Goal: Task Accomplishment & Management: Use online tool/utility

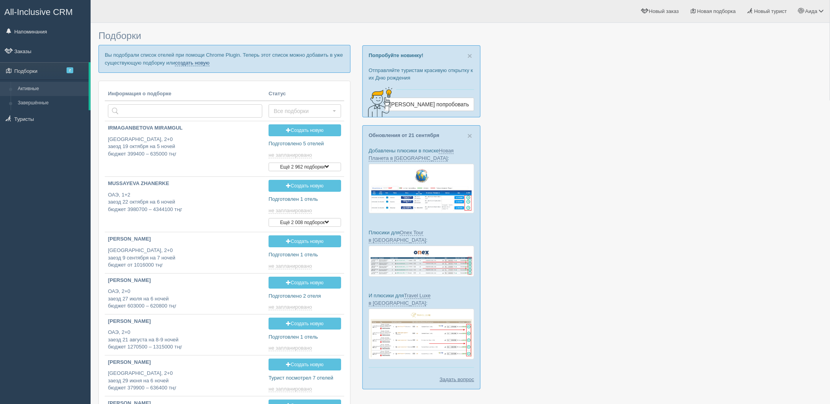
click at [186, 64] on link "создать новую" at bounding box center [192, 63] width 35 height 6
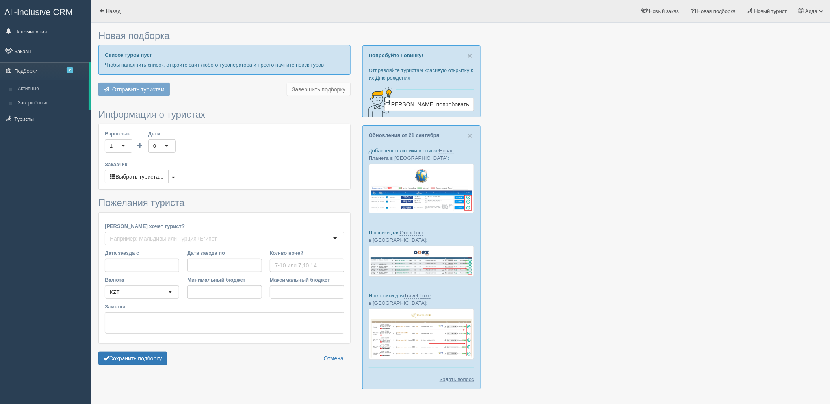
type input "5"
type input "676200"
type input "712300"
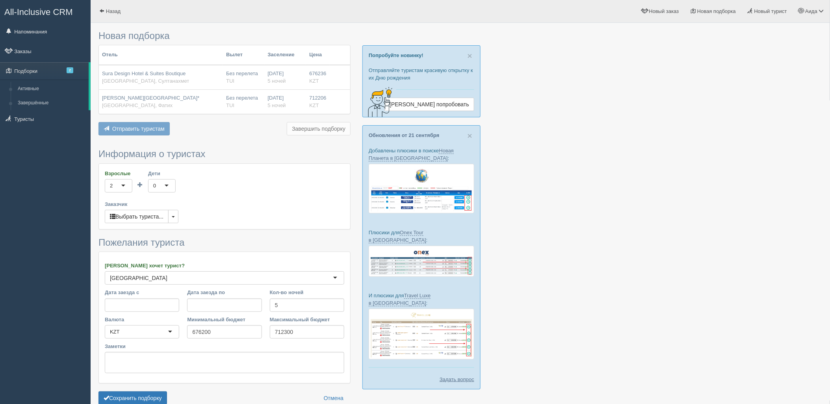
click at [160, 388] on form "Информация о туристах Взрослые 2 2 1 2 3 4 5 6 7 8 9 10 11 12 13 14 15 16 17 18…" at bounding box center [225, 279] width 252 height 260
click at [159, 396] on button "Сохранить подборку" at bounding box center [133, 398] width 69 height 13
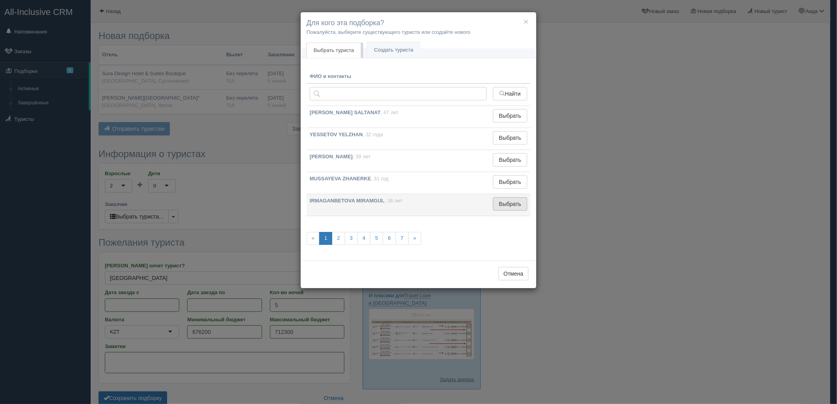
click at [506, 201] on button "Выбрать" at bounding box center [510, 203] width 34 height 13
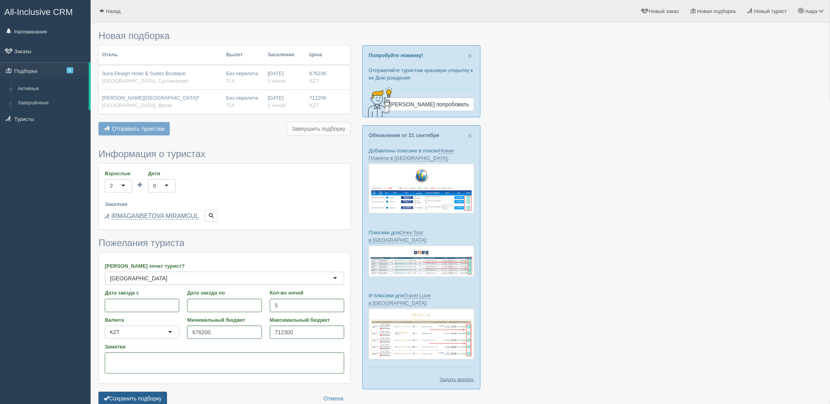
click at [151, 403] on button "Сохранить подборку" at bounding box center [133, 398] width 69 height 13
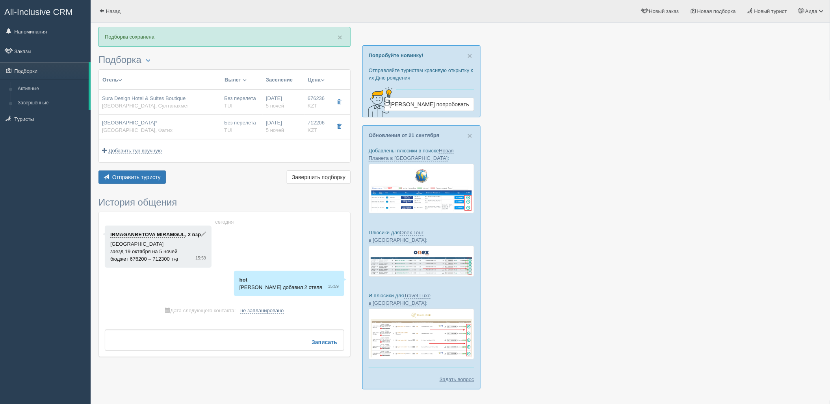
click at [141, 184] on div "Отправить туристу Отправить Завершить подборку Активировать подборку Добавить и…" at bounding box center [225, 178] width 252 height 15
click at [141, 181] on button "Отправить туристу Отправить" at bounding box center [132, 177] width 67 height 13
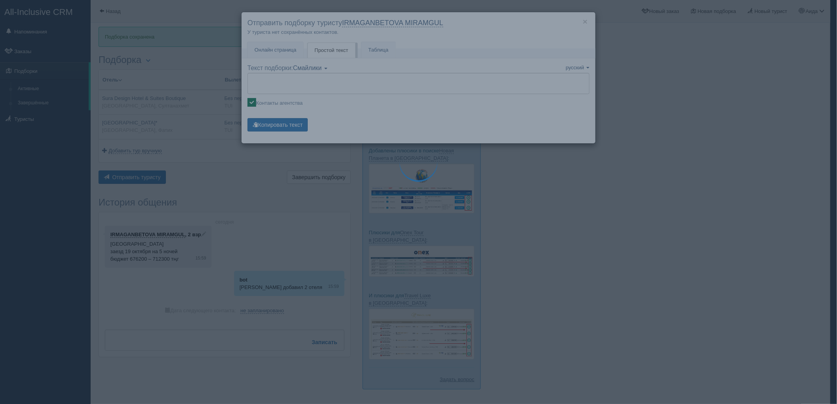
type textarea "🌞 Добрый день! Предлагаем Вам рассмотреть следующие варианты: 🌎 Турция, Султана…"
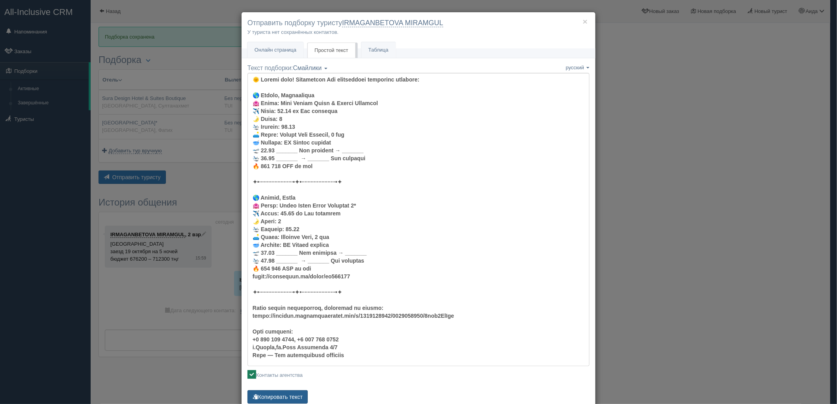
click at [285, 393] on button "Копировать текст" at bounding box center [278, 397] width 60 height 13
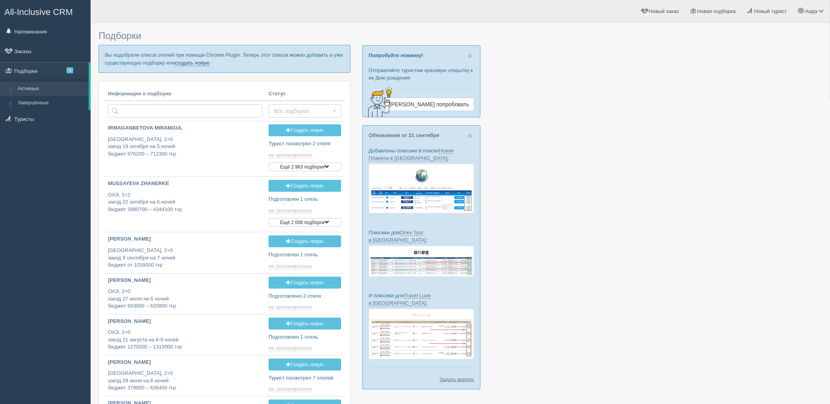
click at [190, 61] on link "создать новую" at bounding box center [192, 63] width 35 height 6
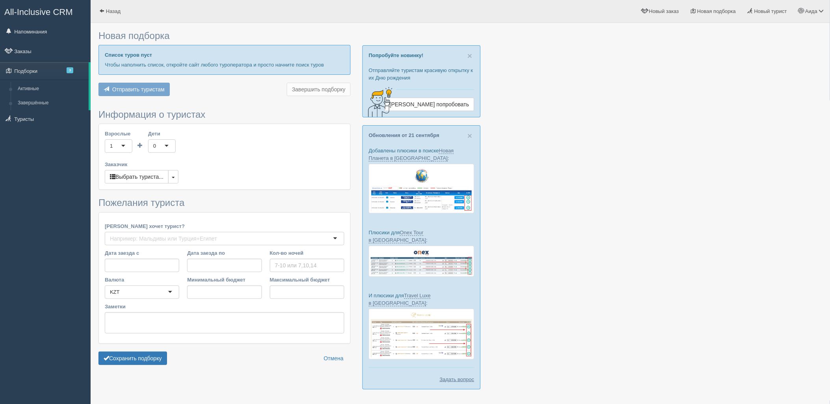
type input "6"
type input "1436600"
type input "2009700"
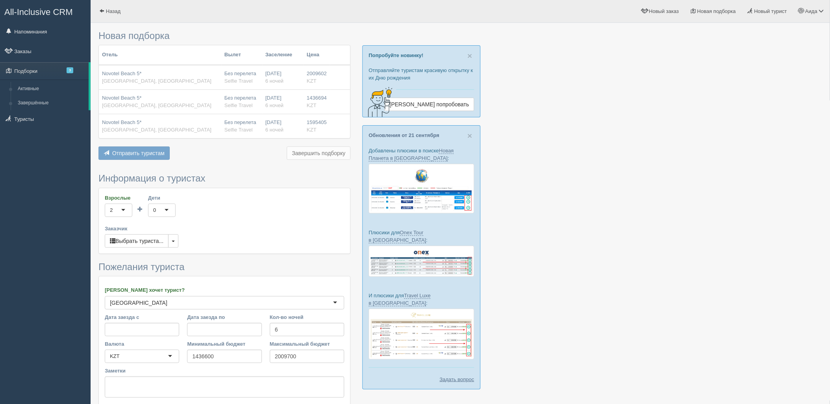
scroll to position [65, 0]
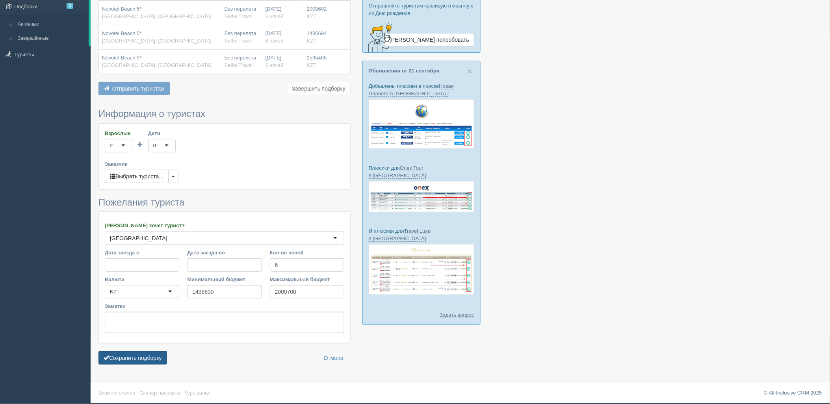
click at [133, 353] on button "Сохранить подборку" at bounding box center [133, 358] width 69 height 13
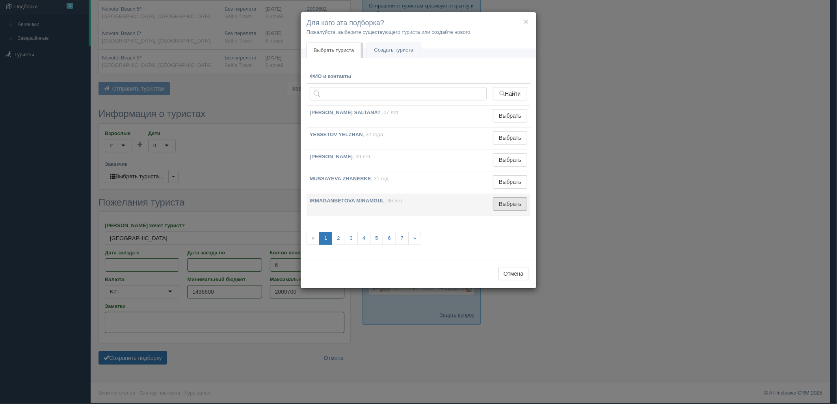
click at [497, 201] on button "Выбрать" at bounding box center [510, 203] width 34 height 13
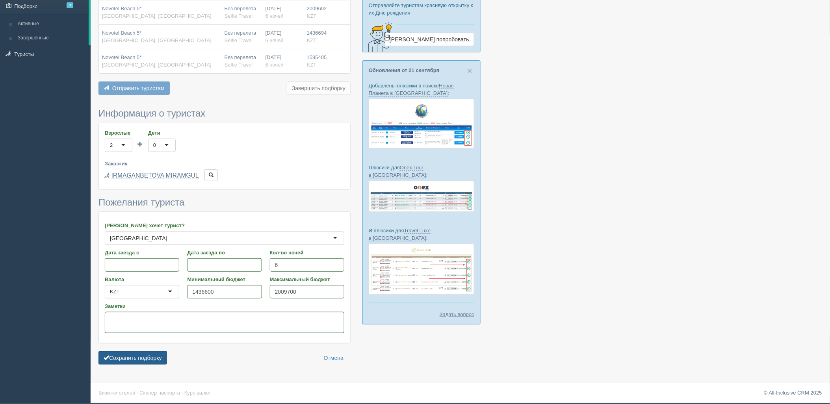
click at [148, 363] on button "Сохранить подборку" at bounding box center [133, 358] width 69 height 13
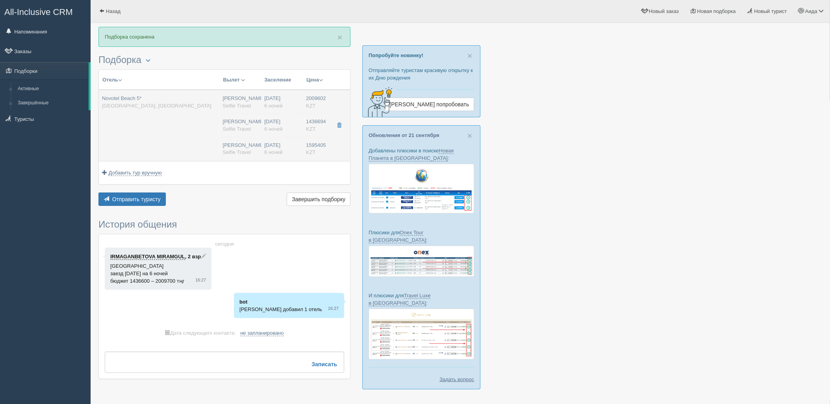
click at [232, 131] on span "Selfie Travel" at bounding box center [237, 129] width 28 height 6
type input "Novotel Beach 5*"
type input "https://tophotels.ru/hotel/al4898"
type textarea "Отель расположен на первой береговой линии в районе Наама Бей, в 20 км от аэроп…"
type input "Египет"
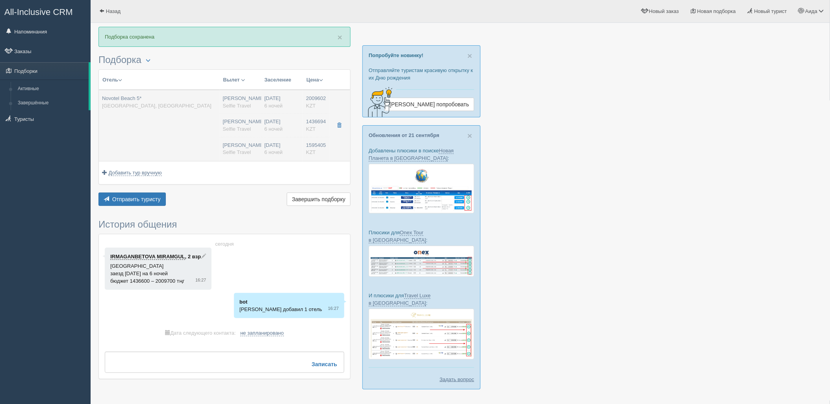
type input "Naama Bay"
type input "2009602.00"
type input "Нурсултан Назарбаев NQZ"
type input "Шарм-эль-Шейх SSH"
type input "06:35"
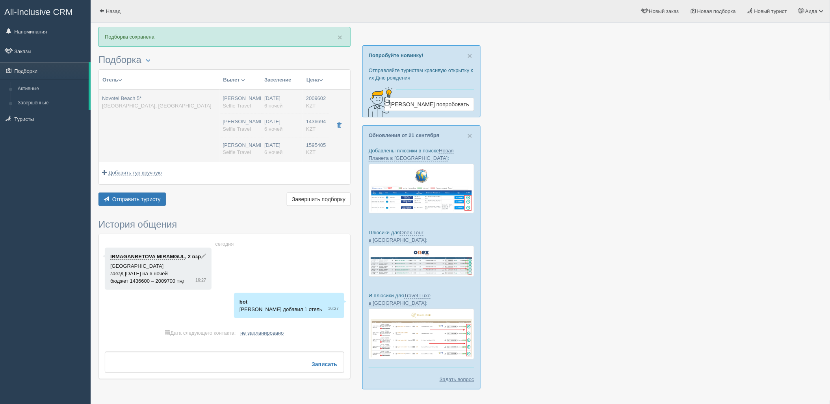
type input "10:45"
type input "21:40"
type input "05:35"
type input "6"
type input "Superior Garden"
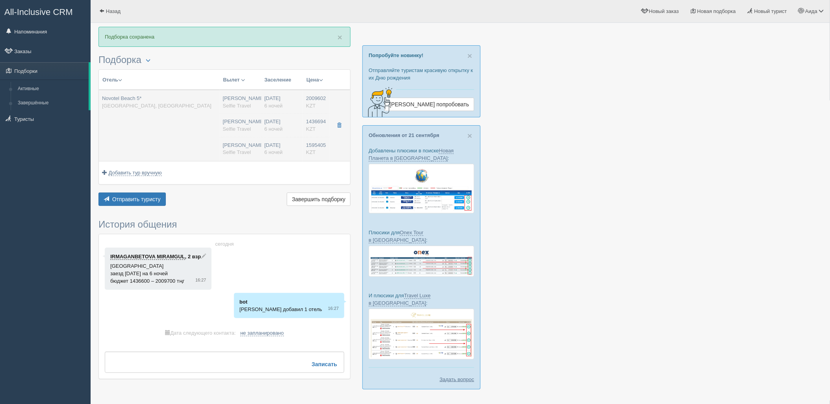
type input "AI"
type input "Selfie Travel"
type input "1436694.00"
type input "Нурсултан Назарбаев NQZ"
type input "Шарм-эль-Шейх SSH"
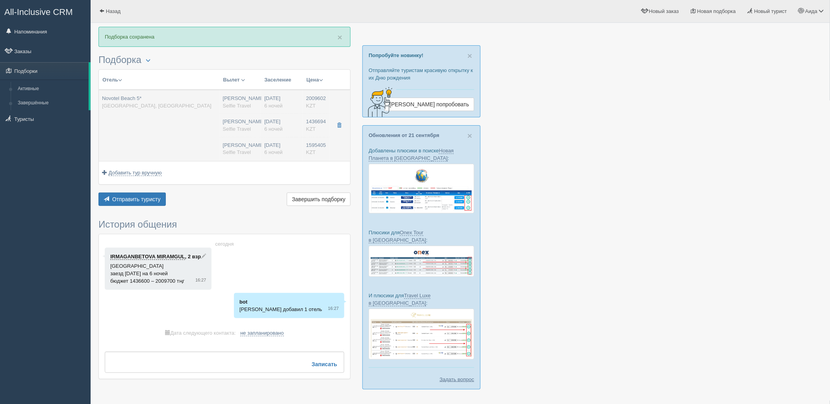
type input "06:35"
type input "10:45"
type input "21:40"
type input "05:35"
type input "6"
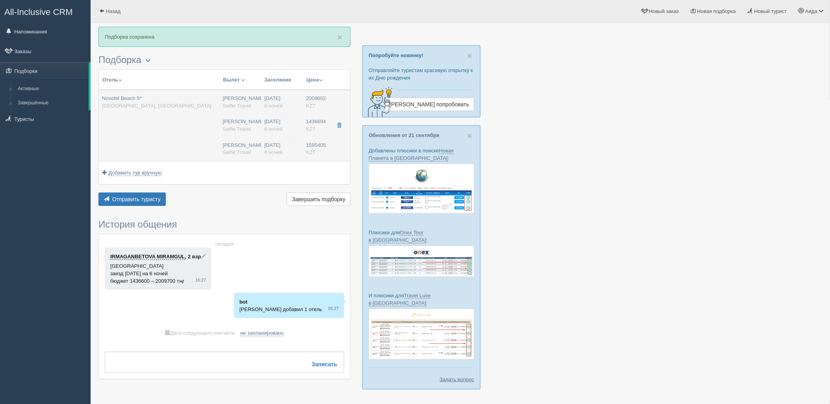
type input "Standard Room Pool/Sea Side View"
type input "BB"
type input "Selfie Travel"
type input "1595405.00"
type input "[PERSON_NAME]"
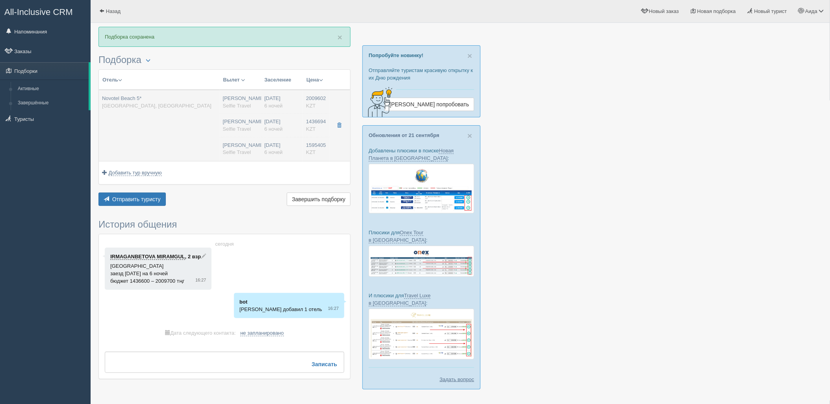
type input "Шарм-эль-Шейх SSH"
type input "06:35"
type input "10:45"
type input "21:40"
type input "05:35"
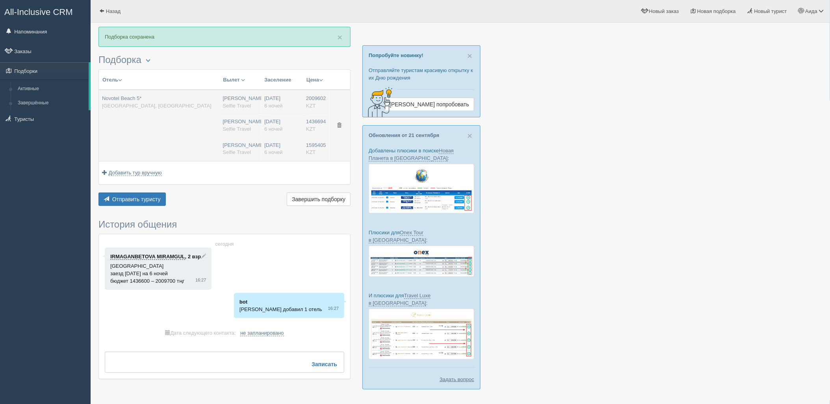
type input "6"
type input "Superior Garden"
type input "AI"
type input "Selfie Travel"
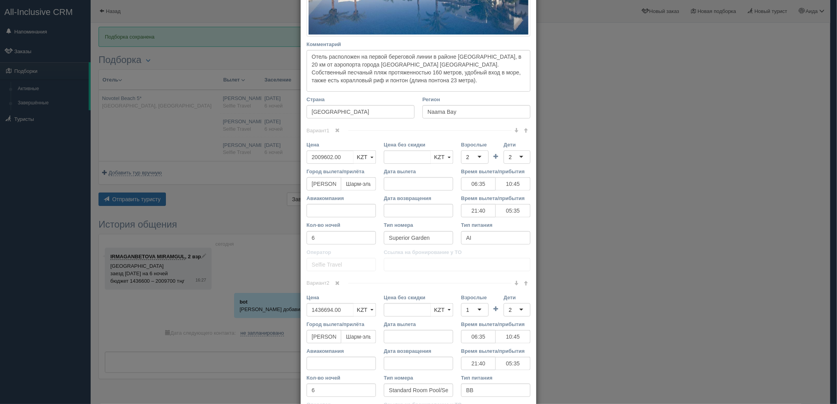
scroll to position [214, 0]
drag, startPoint x: 344, startPoint y: 155, endPoint x: 295, endPoint y: 160, distance: 49.6
click at [295, 160] on div "× Редактировать тур Название отеля Novotel Beach 5* Ссылка на отель для туриста…" at bounding box center [418, 202] width 837 height 404
type input "2009602.00"
type input "1989505"
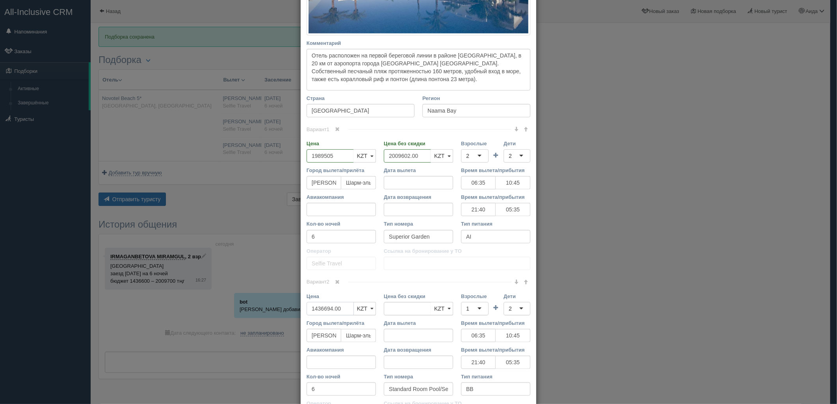
drag, startPoint x: 346, startPoint y: 308, endPoint x: 297, endPoint y: 313, distance: 49.1
click at [301, 313] on div "Название отеля Novotel Beach 5* Ссылка на отель для туриста https://tophotels.r…" at bounding box center [419, 210] width 236 height 780
type input "1436694.00"
type input "1422327"
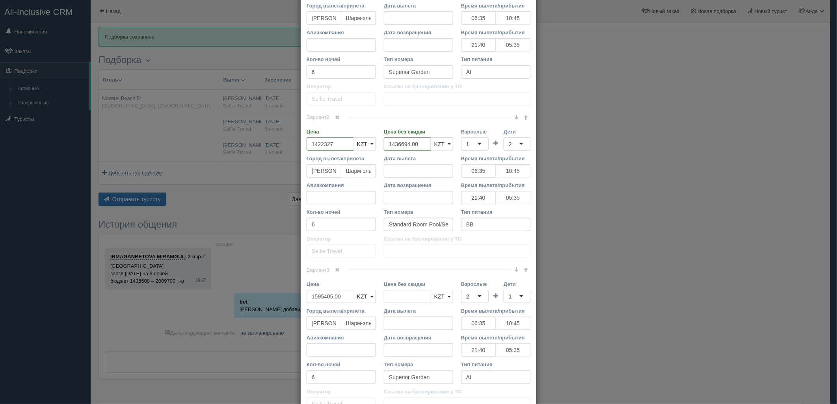
scroll to position [380, 0]
drag, startPoint x: 344, startPoint y: 297, endPoint x: 308, endPoint y: 301, distance: 36.5
click at [308, 301] on input "1595405.00" at bounding box center [330, 295] width 47 height 13
type input "1595405.00"
type input "1579450"
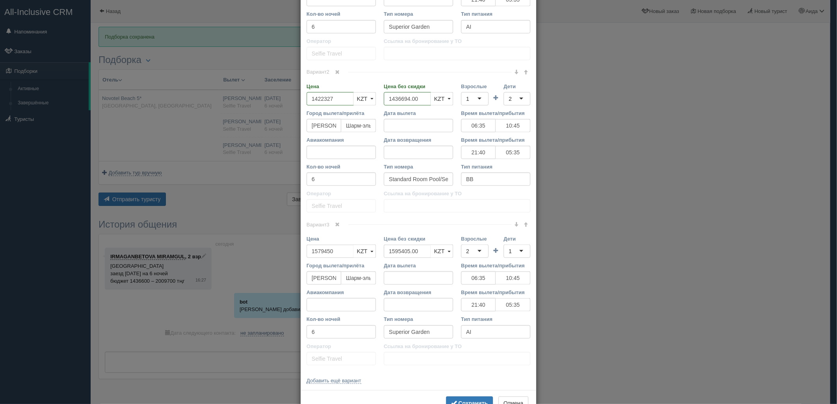
scroll to position [451, 0]
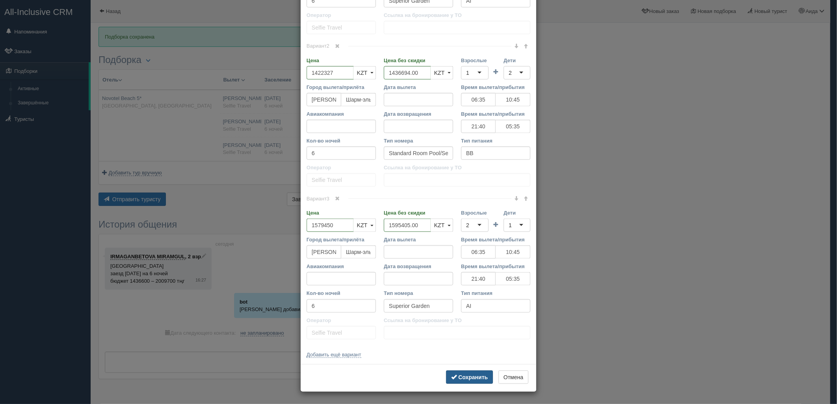
click at [479, 374] on b "Сохранить" at bounding box center [473, 377] width 30 height 6
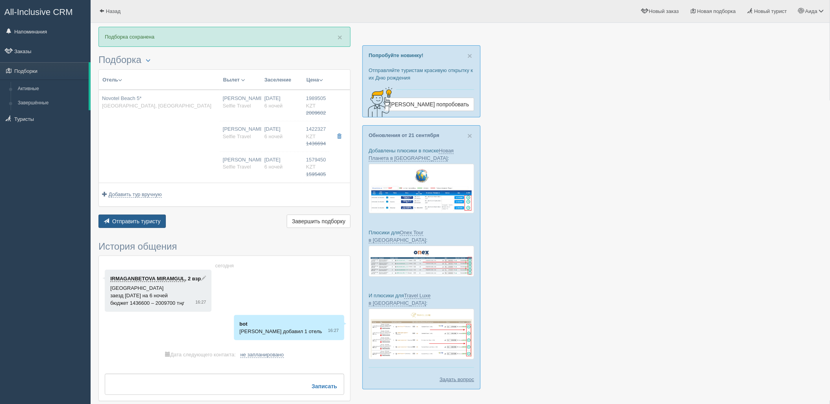
click at [127, 224] on span "Отправить туристу" at bounding box center [136, 221] width 48 height 6
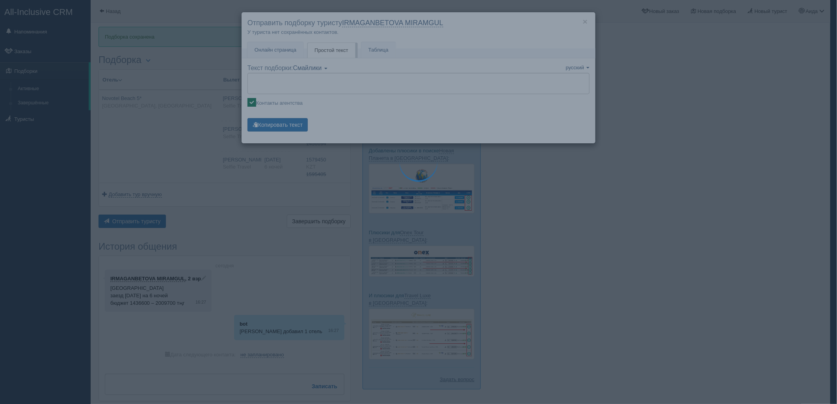
type textarea "🌞 Добрый день! Предлагаем Вам рассмотреть следующие варианты: 🌎 Египет, Naama B…"
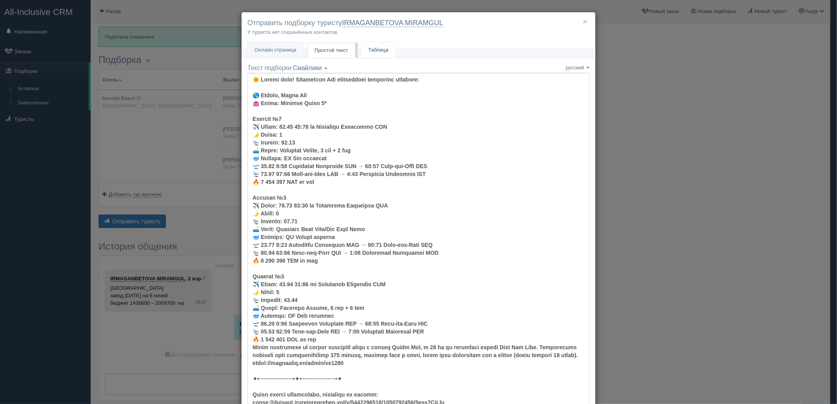
click at [380, 50] on link "Таблица" at bounding box center [378, 50] width 34 height 16
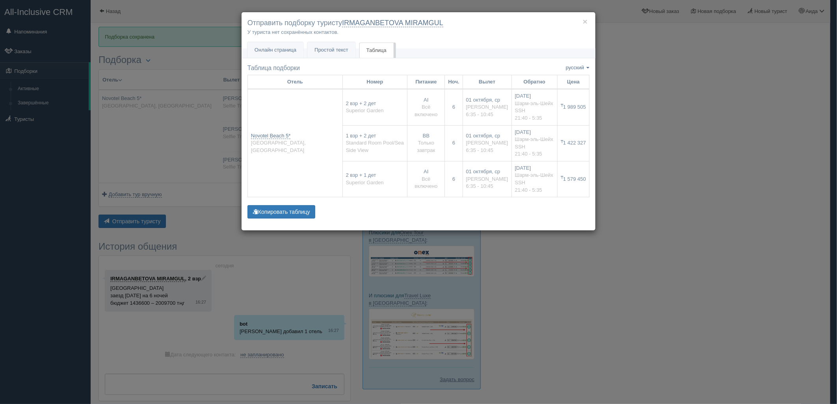
click at [711, 222] on div "× Отправить подборку туристу IRMAGANBETOVA MIRAMGUL У туриста нет сохранённых к…" at bounding box center [418, 202] width 837 height 404
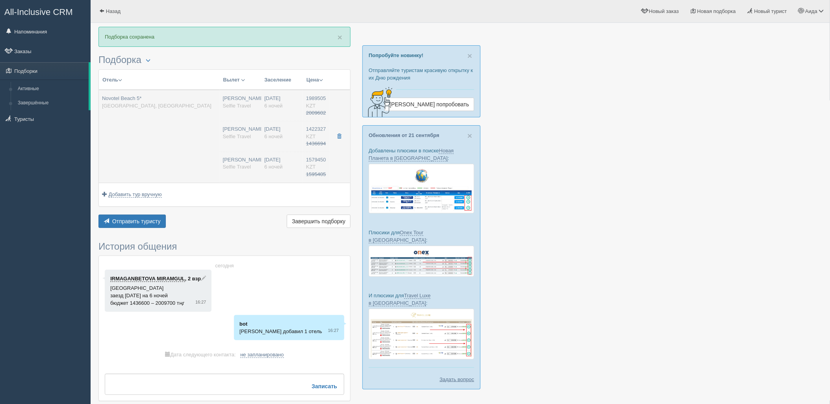
click at [282, 152] on hr at bounding box center [282, 152] width 42 height 1
type input "1989505.00"
type input "06:35"
type input "10:45"
type input "21:40"
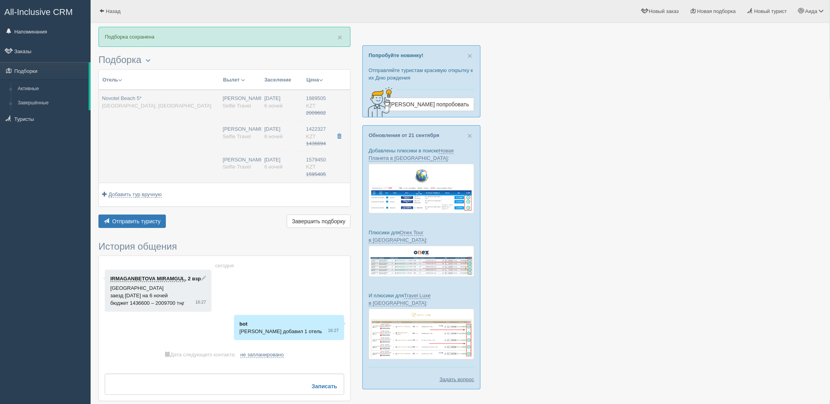
type input "05:35"
type input "1422327.00"
type input "06:35"
type input "10:45"
type input "21:40"
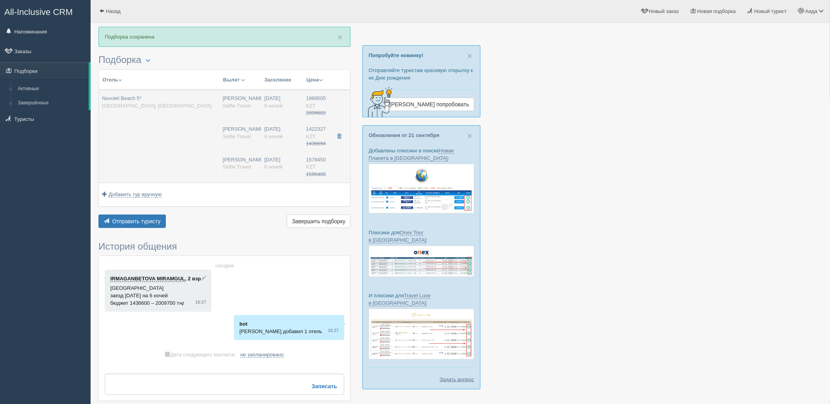
type input "05:35"
type input "1579450.00"
type input "06:35"
type input "10:45"
type input "21:40"
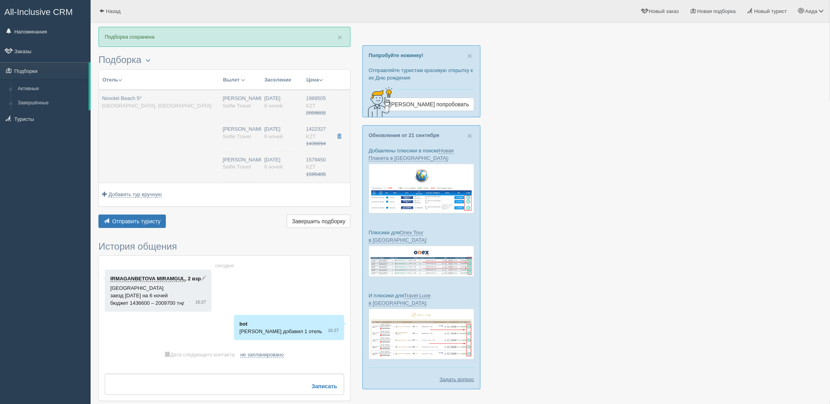
type input "05:35"
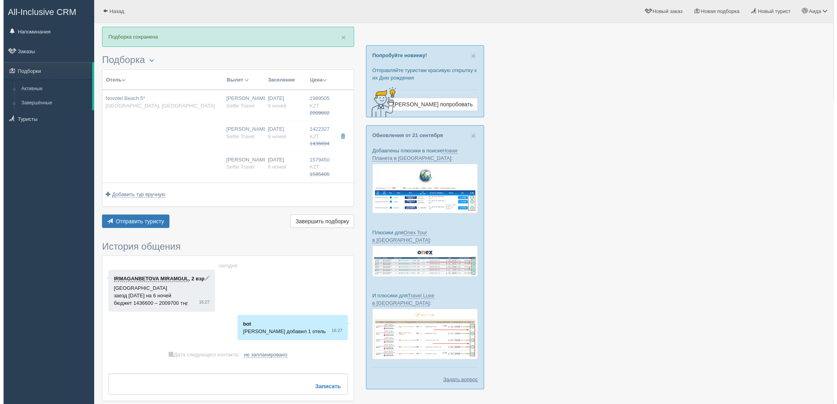
scroll to position [0, 0]
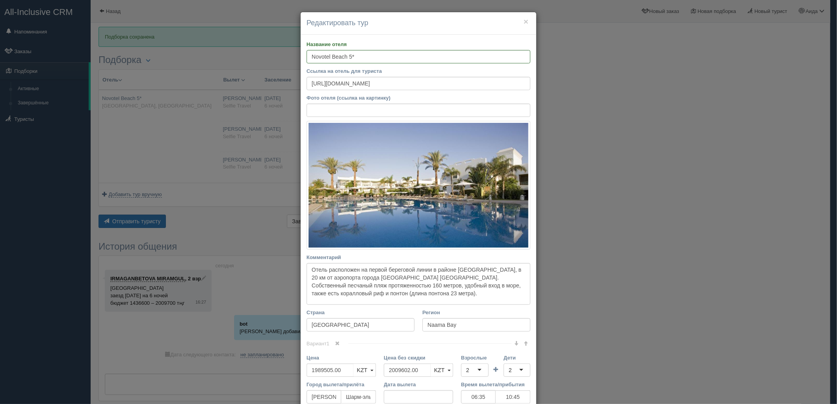
click at [640, 172] on div "× Редактировать тур Название отеля Novotel Beach 5* Ссылка на отель для туриста…" at bounding box center [418, 202] width 837 height 404
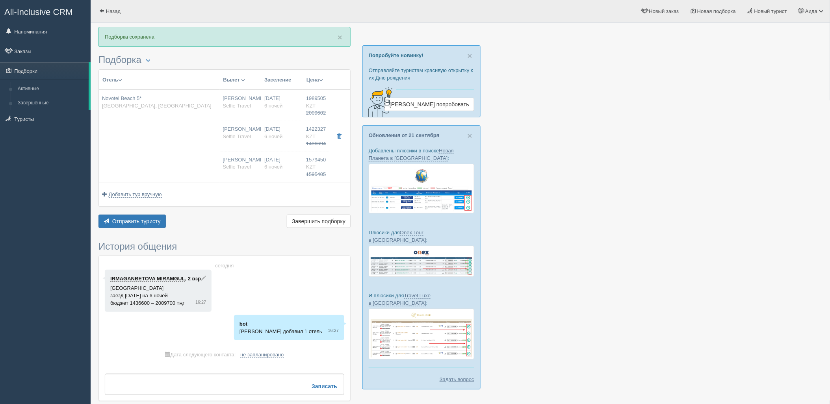
click at [251, 169] on div "Нурсултан Назарбаев NQZ Selfie Travel" at bounding box center [240, 167] width 35 height 22
type input "06:35"
type input "10:45"
type input "21:40"
type input "05:35"
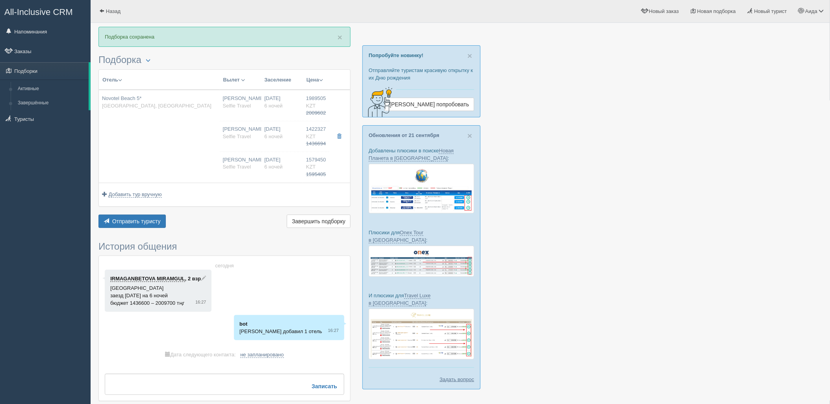
type input "06:35"
type input "10:45"
type input "21:40"
type input "05:35"
type input "06:35"
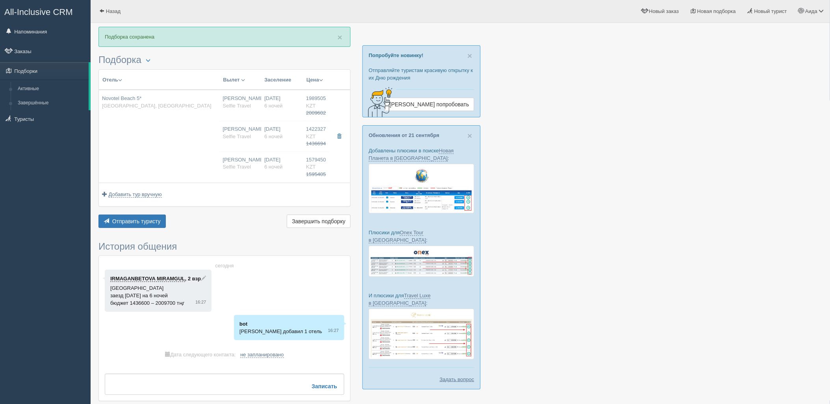
type input "10:45"
type input "21:40"
type input "05:35"
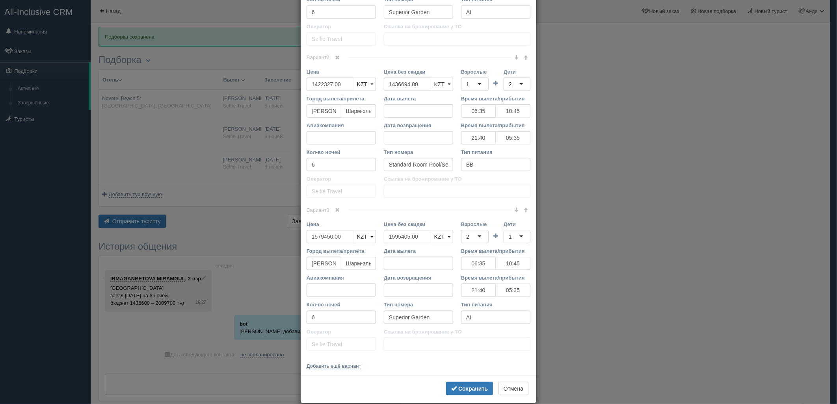
scroll to position [440, 0]
click at [480, 233] on div "2" at bounding box center [475, 235] width 28 height 13
click at [514, 235] on div "1" at bounding box center [517, 235] width 27 height 13
click at [476, 389] on b "Сохранить" at bounding box center [473, 388] width 30 height 6
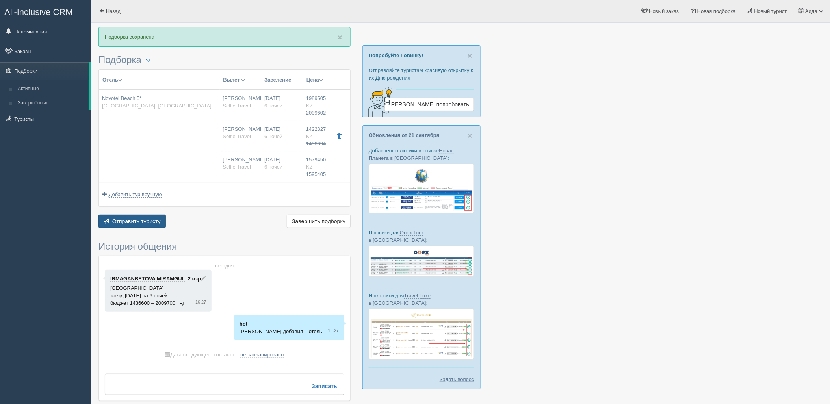
click at [139, 222] on span "Отправить туристу" at bounding box center [136, 221] width 48 height 6
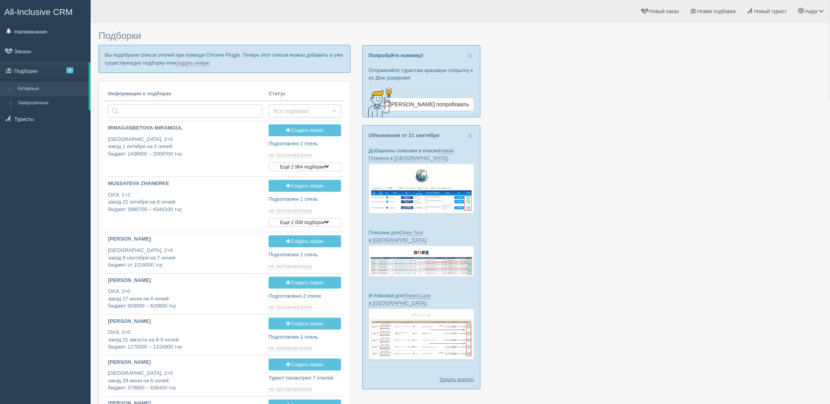
type input "[DATE] 16:25"
click at [203, 63] on link "создать новую" at bounding box center [192, 63] width 35 height 6
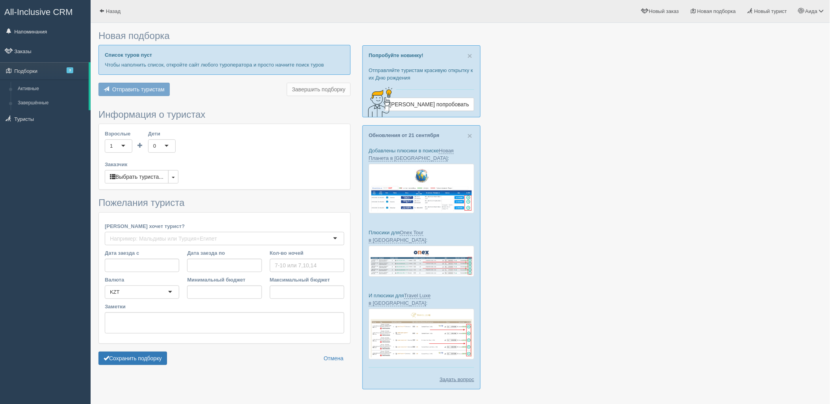
type input "7"
type input "1179100"
type input "1509500"
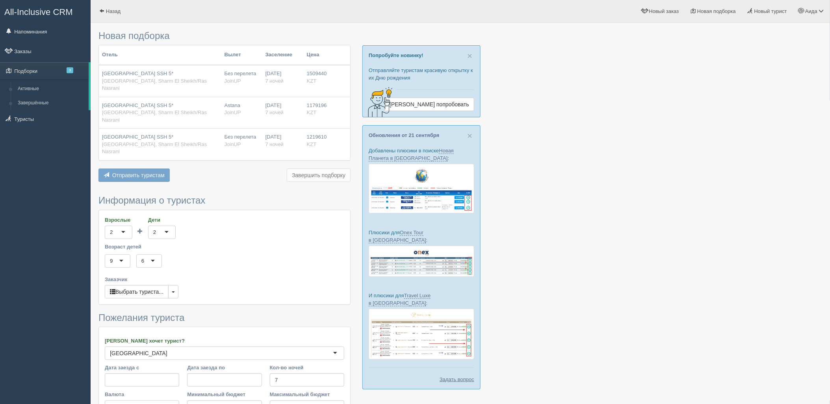
scroll to position [94, 0]
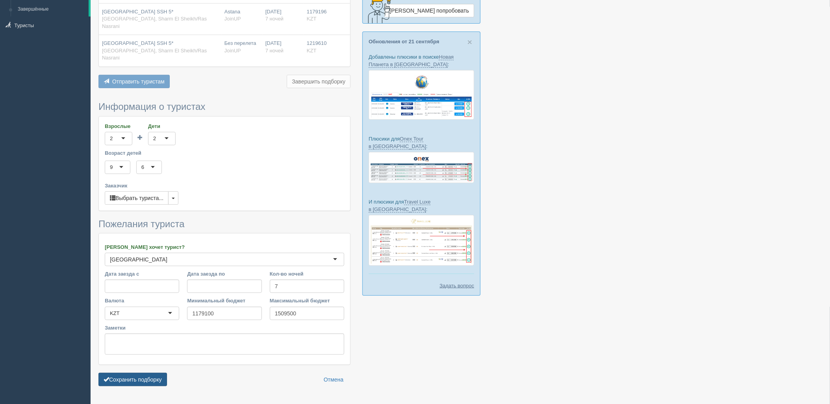
drag, startPoint x: 169, startPoint y: 357, endPoint x: 156, endPoint y: 360, distance: 12.4
click at [164, 373] on div "Сохранить подборку Отмена" at bounding box center [225, 379] width 252 height 13
click at [157, 373] on button "Сохранить подборку" at bounding box center [133, 379] width 69 height 13
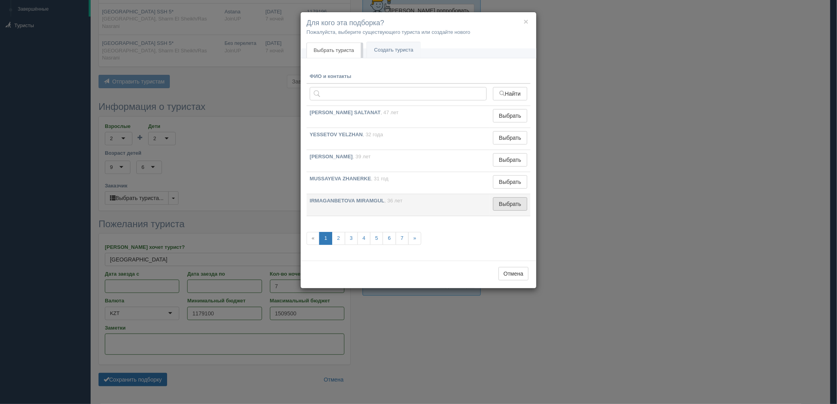
click at [520, 203] on button "Выбрать" at bounding box center [510, 203] width 34 height 13
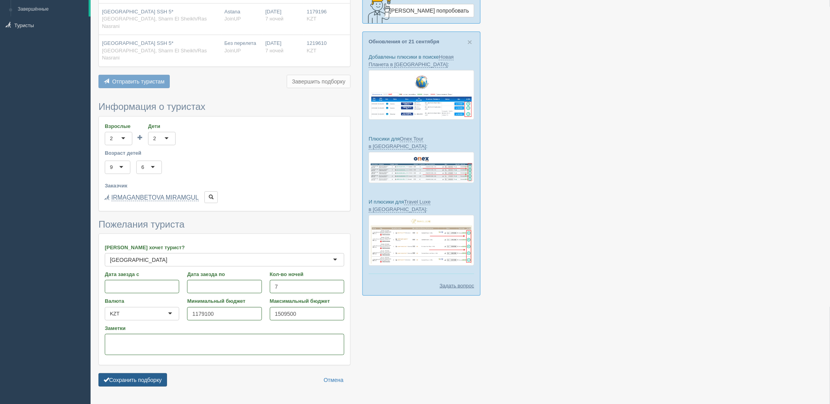
click at [149, 374] on button "Сохранить подборку" at bounding box center [133, 380] width 69 height 13
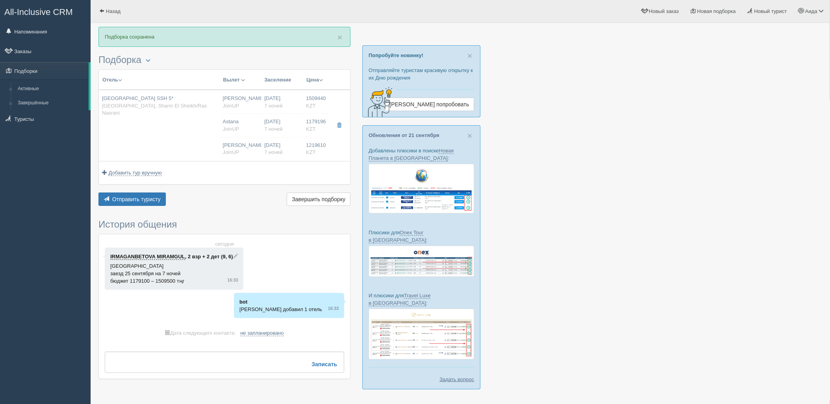
click at [263, 139] on td "[DATE] 7 ночей [DATE] 7 ночей [DATE] 7 ночей" at bounding box center [282, 125] width 42 height 71
type input "[GEOGRAPHIC_DATA] SSH 5*"
type input "[GEOGRAPHIC_DATA]"
type input "Sharm El Sheikh/Ras Nasrani"
type input "1509440.00"
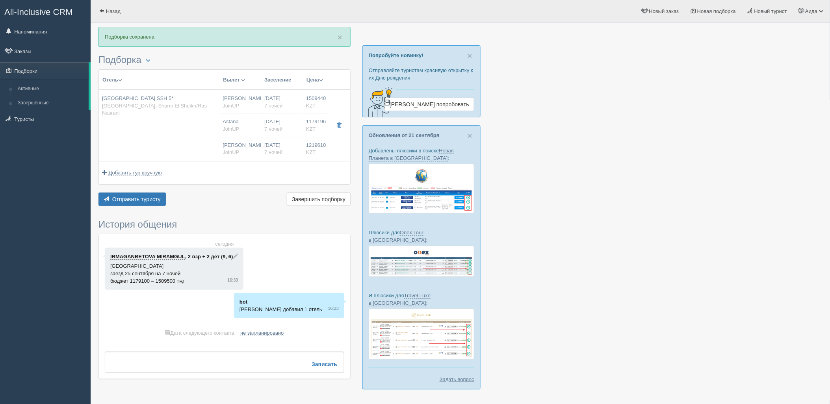
type input "[PERSON_NAME]"
type input "Шарм-эль-Шейх SSH"
type input "04:05"
type input "08:05"
type input "SCAT"
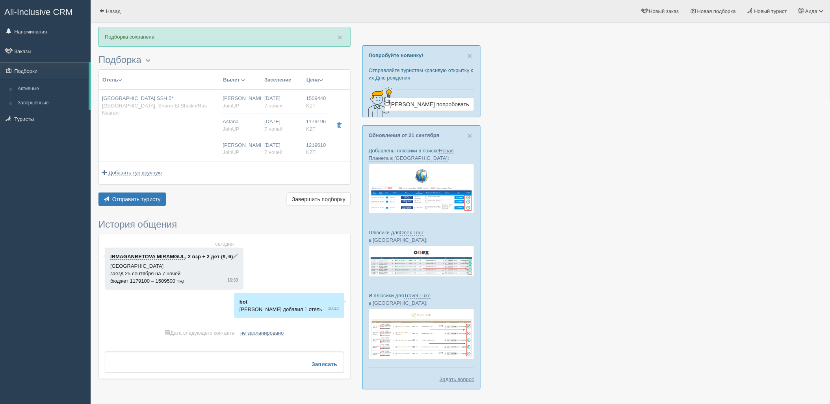
type input "10:30"
type input "18:30"
type input "7"
type input "Standard Room"
type input "AI"
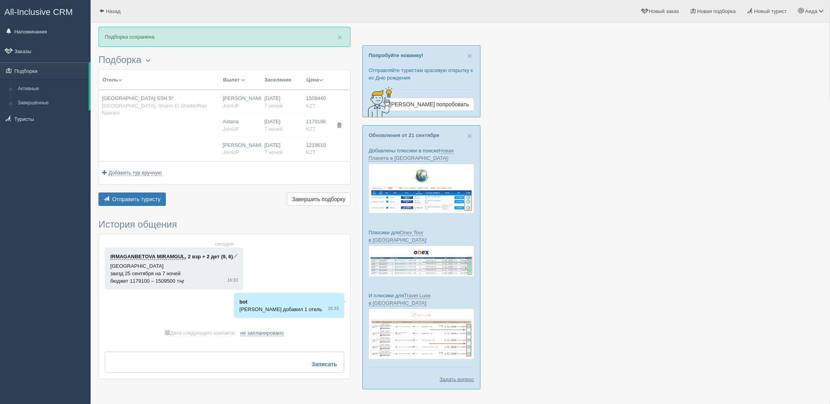
type input "JoinUP"
type input "[URL][DOMAIN_NAME]"
type input "1179196.00"
type input "Astana"
type input "04:05"
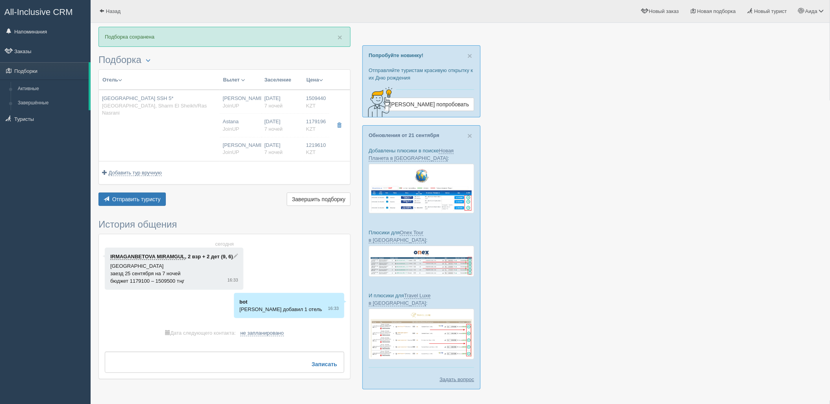
type input "7"
type input "Standard Room"
type input "AI"
type input "JoinUP"
type input "[URL][DOMAIN_NAME]"
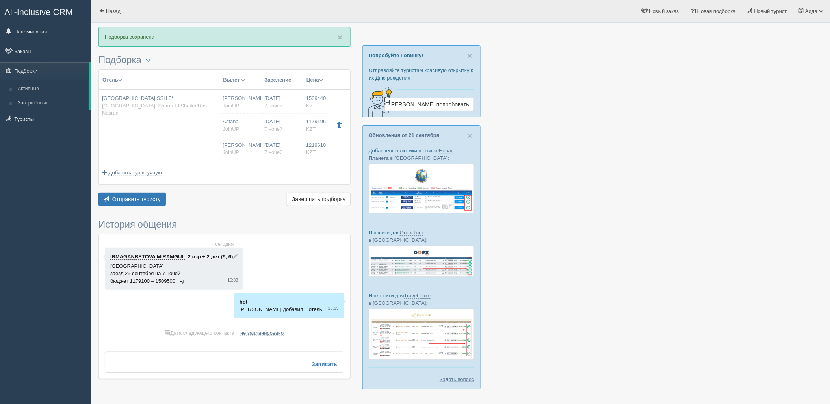
type input "1219610.00"
type input "[PERSON_NAME]"
type input "Шарм-эль-Шейх SSH"
type input "04:05"
type input "08:05"
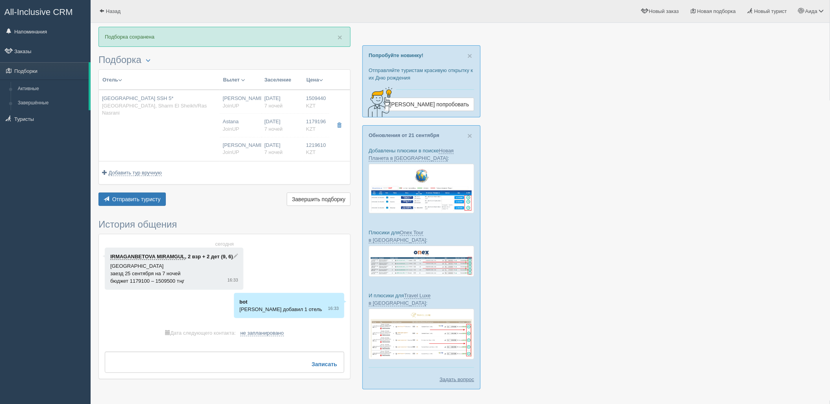
type input "SCAT"
type input "10:30"
type input "18:30"
type input "7"
type input "Standard Room"
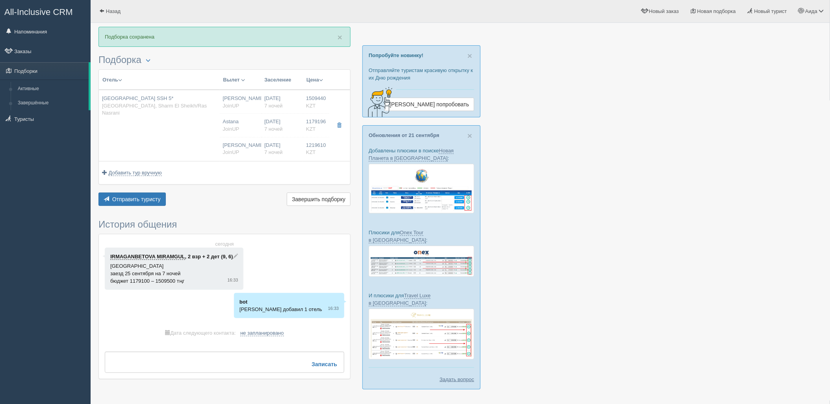
type input "AI"
type input "JoinUP"
type input "[URL][DOMAIN_NAME]"
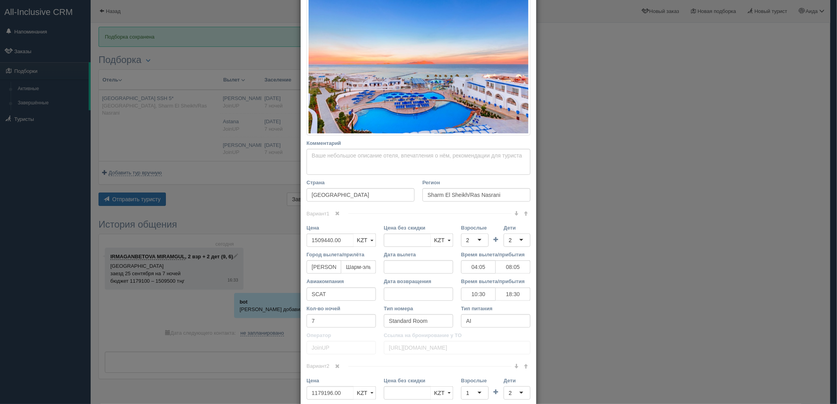
scroll to position [134, 0]
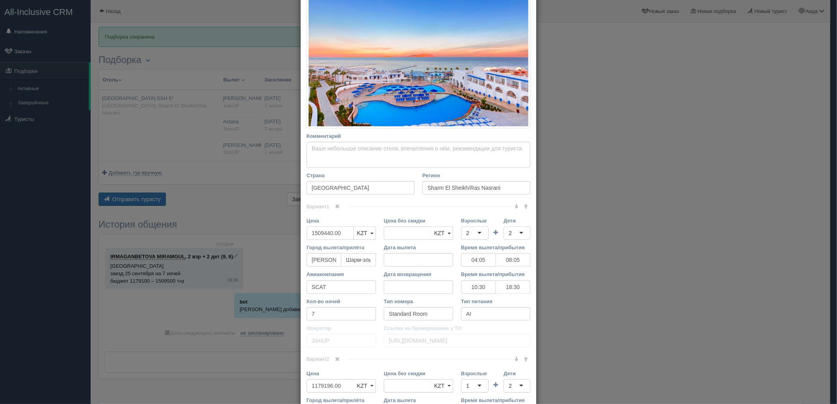
drag, startPoint x: 340, startPoint y: 231, endPoint x: 288, endPoint y: 242, distance: 53.0
click at [288, 242] on div "× Редактировать тур Название отеля [GEOGRAPHIC_DATA] SSH 5* Ссылка на отель для…" at bounding box center [418, 202] width 837 height 404
type input "1509440.00"
type input "1494500"
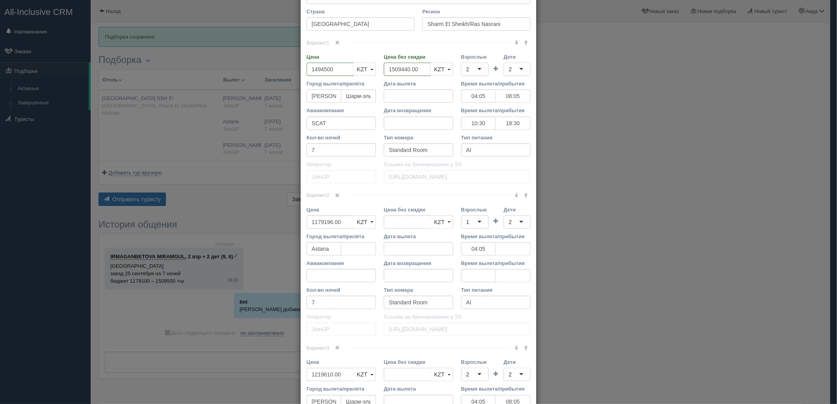
scroll to position [328, 0]
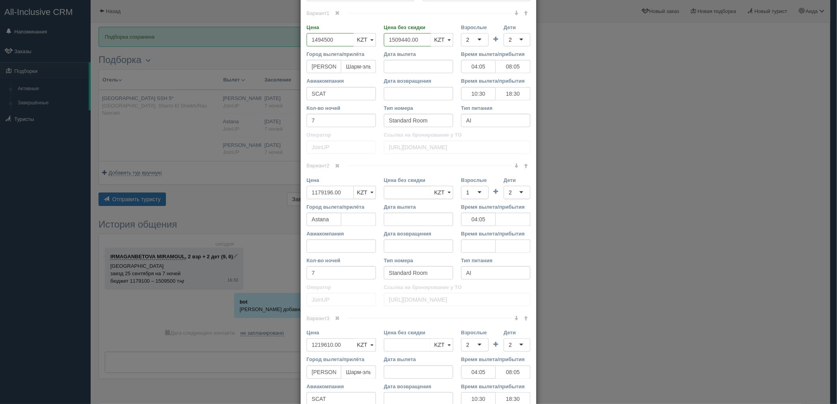
drag, startPoint x: 337, startPoint y: 192, endPoint x: 312, endPoint y: 195, distance: 25.4
click at [312, 195] on input "1179196.00" at bounding box center [330, 192] width 47 height 13
type input "1"
type input "1179196.00"
type input "1167300"
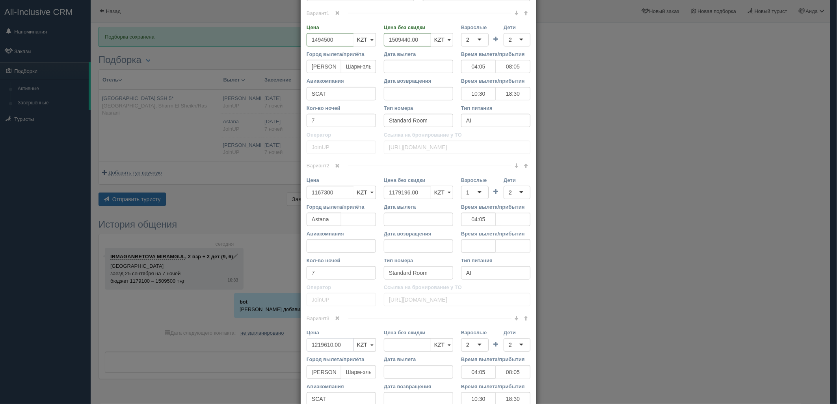
type input "1219610.00"
drag, startPoint x: 329, startPoint y: 347, endPoint x: 299, endPoint y: 350, distance: 30.1
click at [301, 350] on div "Название отеля [GEOGRAPHIC_DATA] SSH 5* Ссылка на отель для туриста Фото отеля …" at bounding box center [419, 95] width 236 height 777
type input "1207500"
click at [474, 348] on div "2" at bounding box center [475, 345] width 28 height 13
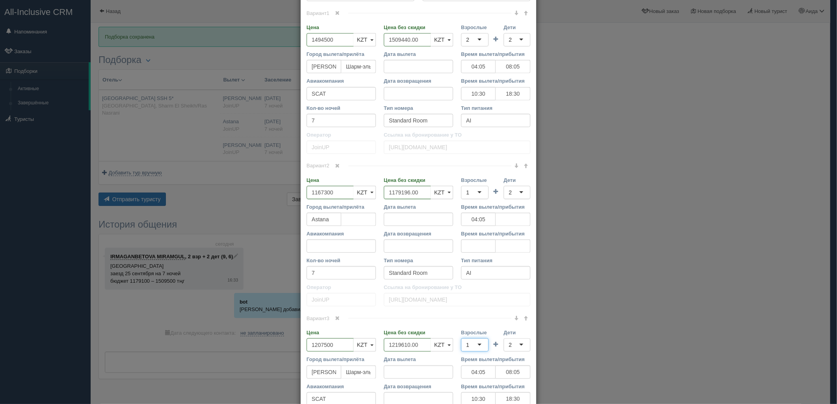
click at [509, 348] on div "2" at bounding box center [510, 345] width 3 height 8
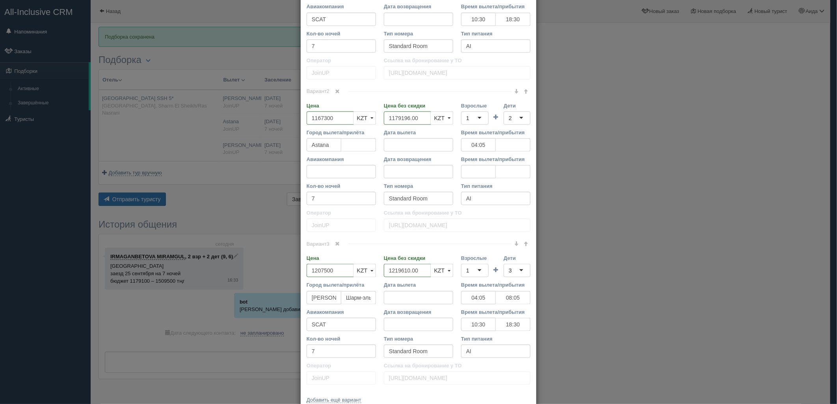
scroll to position [448, 0]
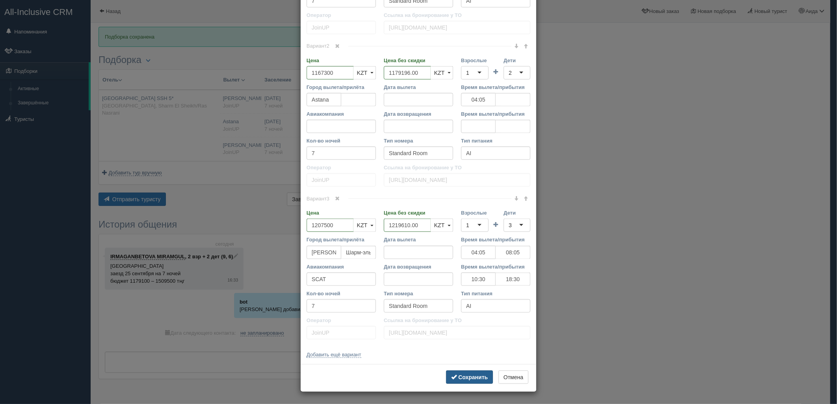
click at [479, 377] on b "Сохранить" at bounding box center [473, 377] width 30 height 6
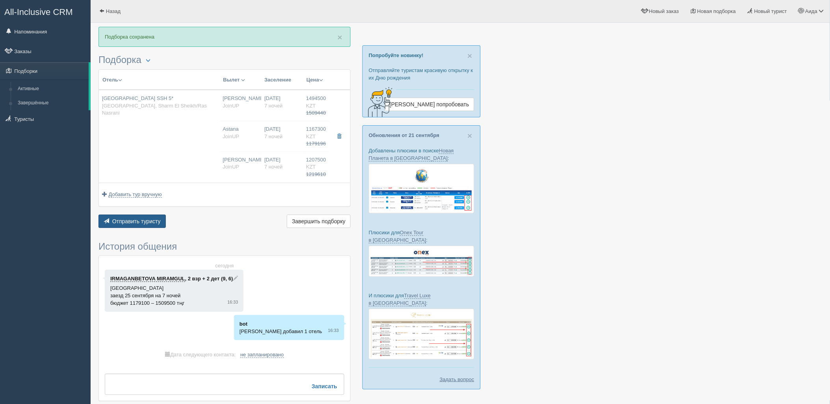
click at [136, 219] on span "Отправить туристу" at bounding box center [136, 221] width 48 height 6
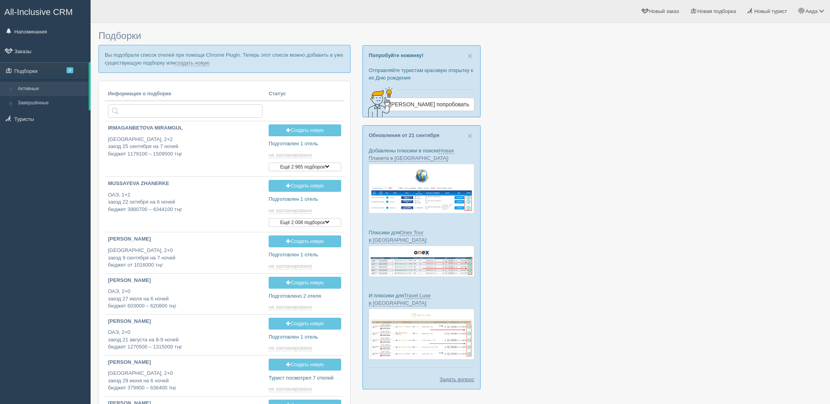
type input "2025-09-24 16:30"
click at [206, 61] on link "создать новую" at bounding box center [192, 63] width 35 height 6
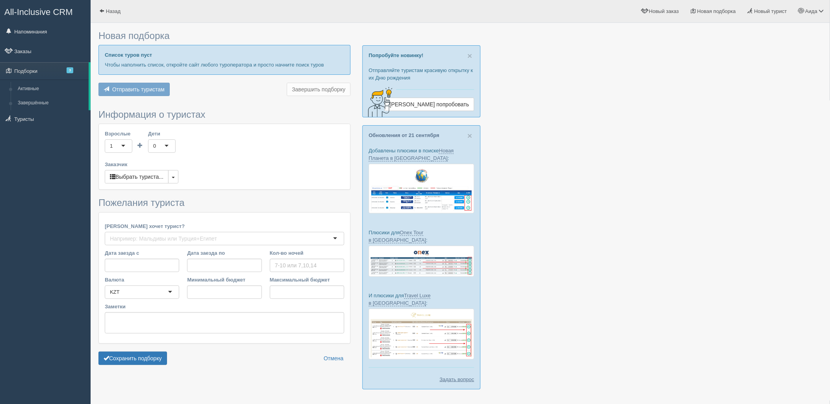
type input "7"
type input "1489400"
type input "1894100"
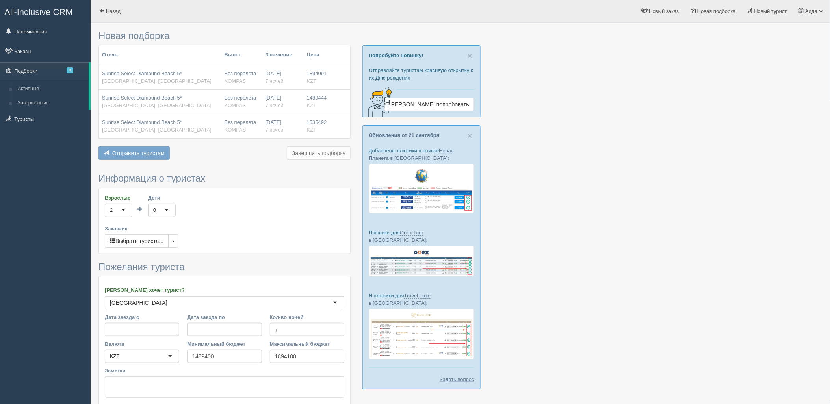
scroll to position [65, 0]
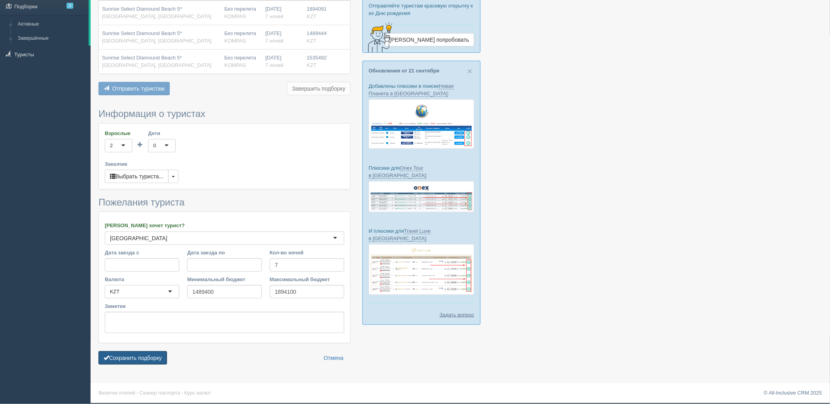
drag, startPoint x: 135, startPoint y: 354, endPoint x: 168, endPoint y: 349, distance: 33.1
click at [135, 354] on button "Сохранить подборку" at bounding box center [133, 358] width 69 height 13
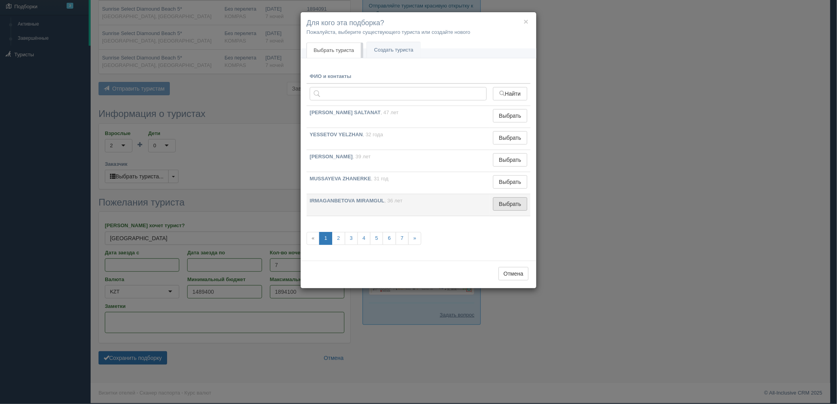
click at [508, 201] on button "Выбрать" at bounding box center [510, 203] width 34 height 13
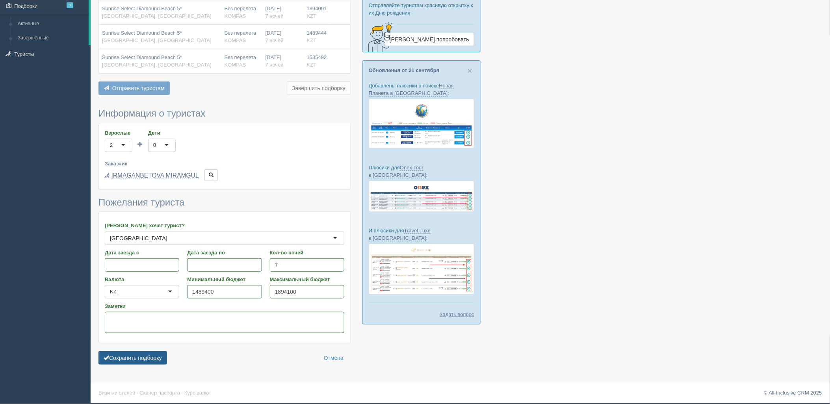
click at [167, 359] on button "Сохранить подборку" at bounding box center [133, 358] width 69 height 13
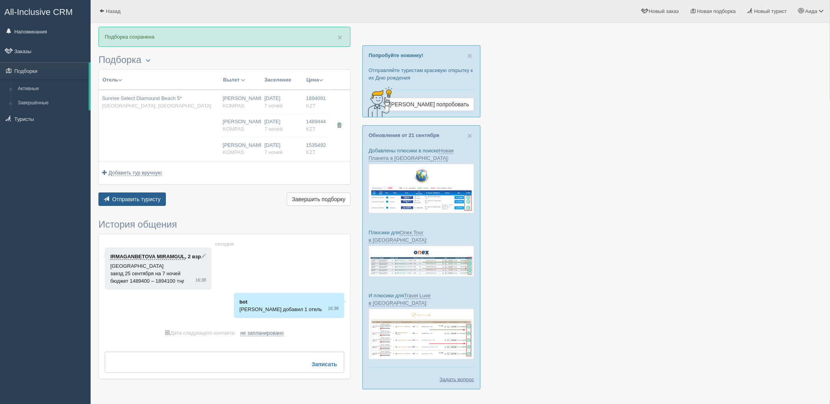
click at [158, 202] on span "Отправить туристу" at bounding box center [136, 199] width 48 height 6
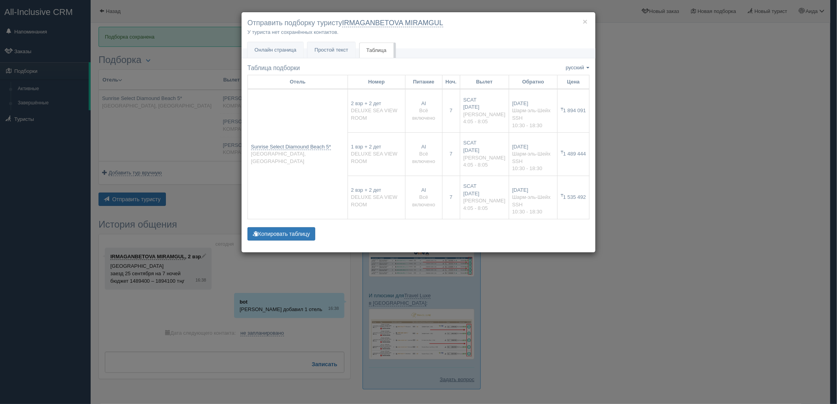
click at [660, 120] on div "× Отправить подборку туристу IRMAGANBETOVA MIRAMGUL У туриста нет сохранённых к…" at bounding box center [418, 202] width 837 height 404
